Goal: Information Seeking & Learning: Find specific fact

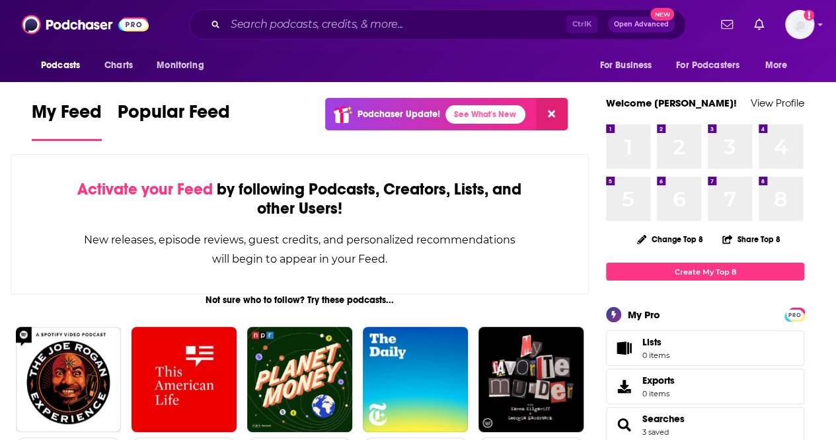
click at [58, 76] on button "Podcasts" at bounding box center [64, 65] width 65 height 25
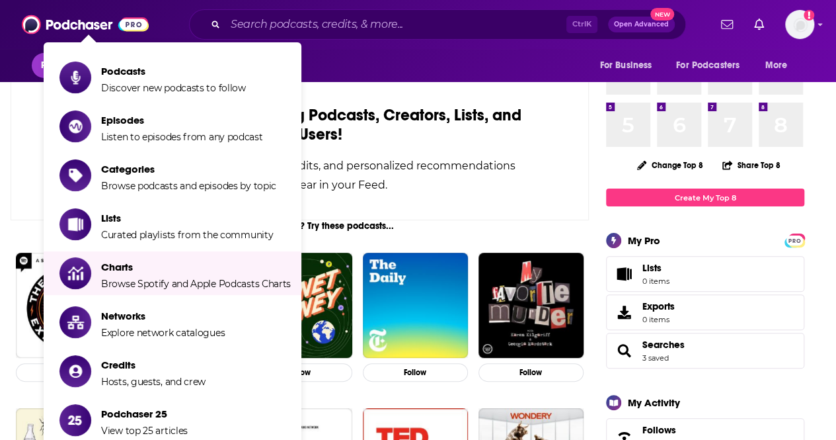
scroll to position [132, 0]
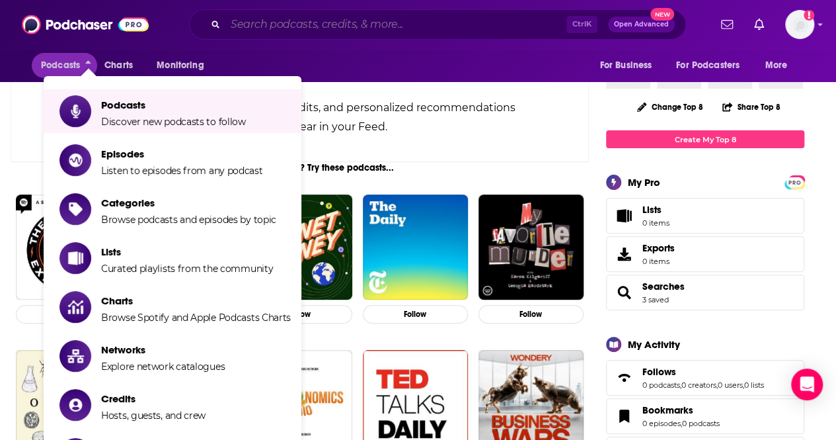
drag, startPoint x: 268, startPoint y: 25, endPoint x: 275, endPoint y: 27, distance: 6.9
click at [274, 30] on input "Search podcasts, credits, & more..." at bounding box center [395, 24] width 341 height 21
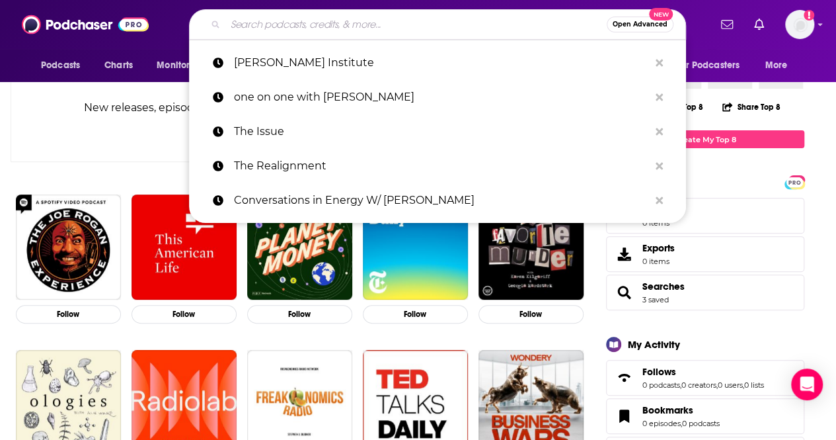
click at [654, 24] on span "Open Advanced" at bounding box center [640, 24] width 55 height 7
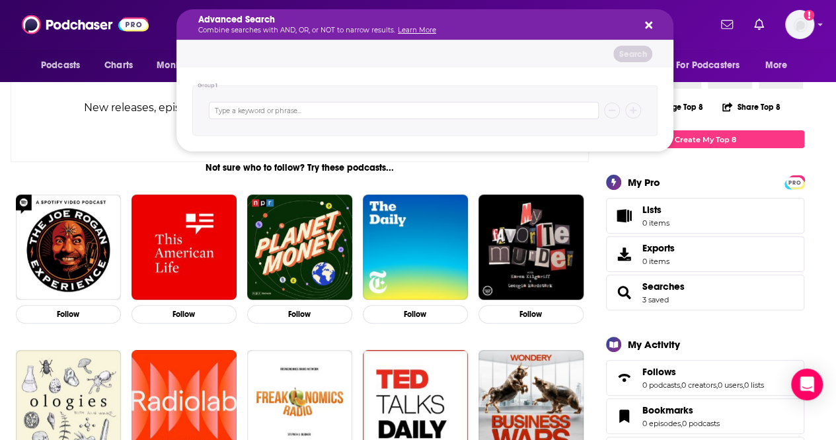
click at [401, 99] on div "Search podcasts, credits, & more..." at bounding box center [424, 110] width 465 height 50
click at [361, 55] on div "Search" at bounding box center [425, 53] width 497 height 27
click at [342, 113] on input "Search podcasts, credits, & more..." at bounding box center [404, 110] width 390 height 17
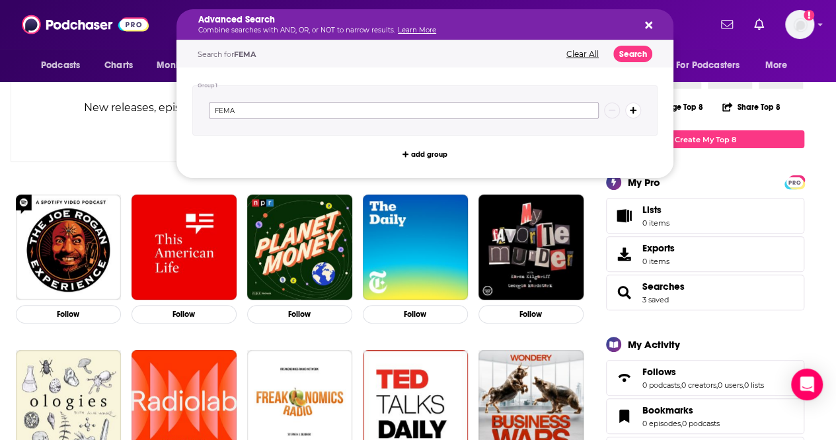
type input "FEMA"
click at [640, 55] on button "Search" at bounding box center [633, 54] width 39 height 17
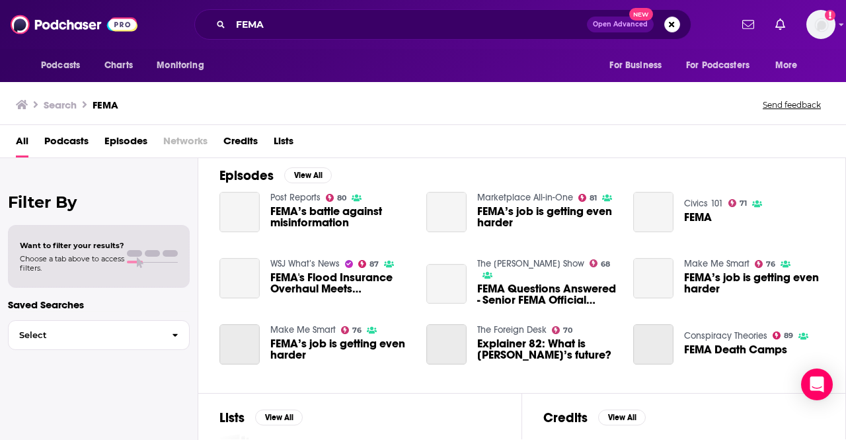
scroll to position [198, 0]
